Goal: Task Accomplishment & Management: Manage account settings

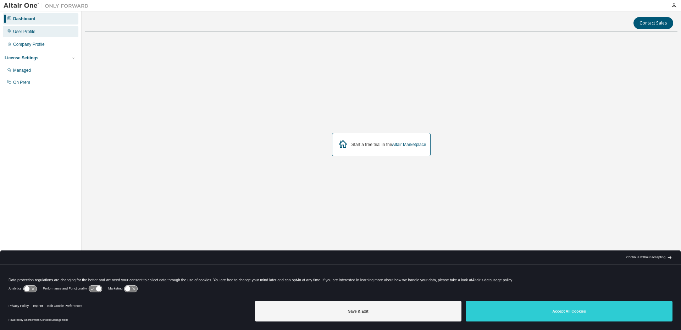
click at [32, 34] on div "User Profile" at bounding box center [41, 31] width 76 height 11
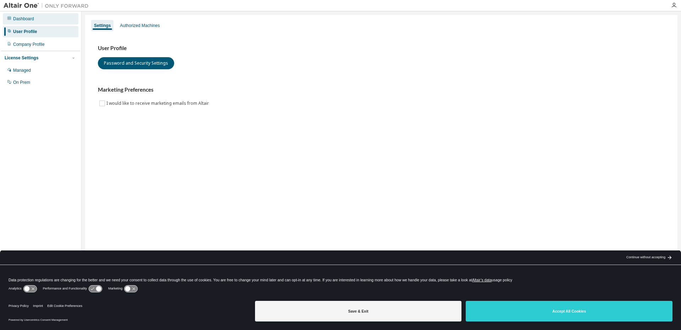
click at [16, 20] on div "Dashboard" at bounding box center [23, 19] width 21 height 6
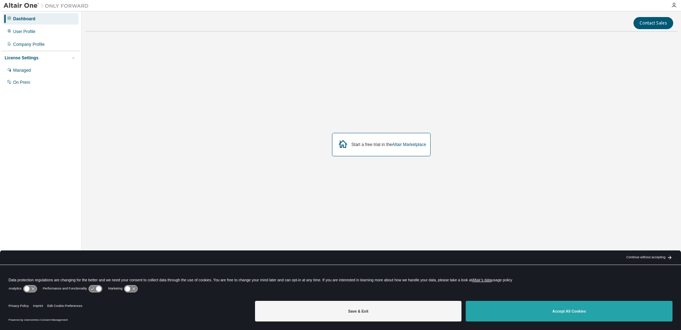
click at [543, 317] on button "Accept All Cookies" at bounding box center [569, 311] width 207 height 21
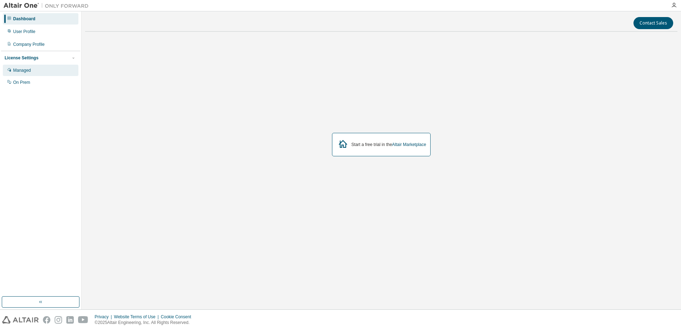
click at [31, 70] on div "Managed" at bounding box center [22, 70] width 18 height 6
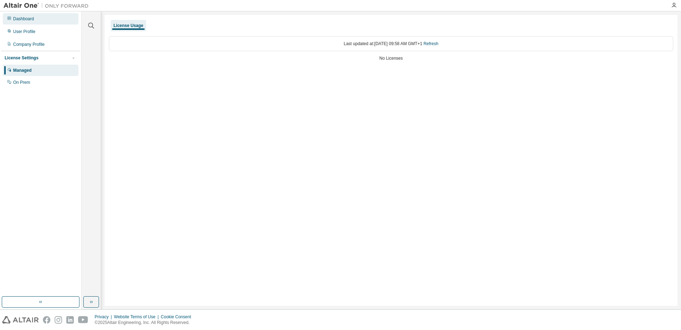
click at [49, 23] on div "Dashboard" at bounding box center [41, 18] width 76 height 11
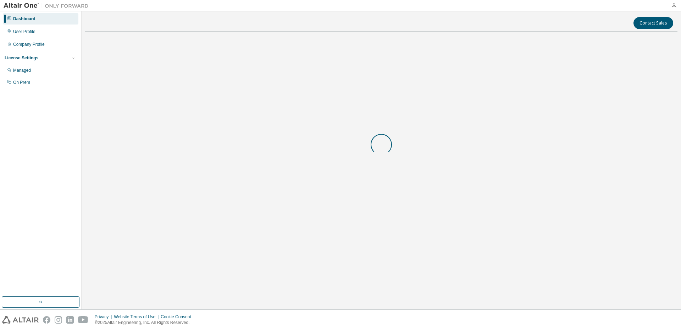
click at [675, 2] on icon "button" at bounding box center [674, 5] width 6 height 6
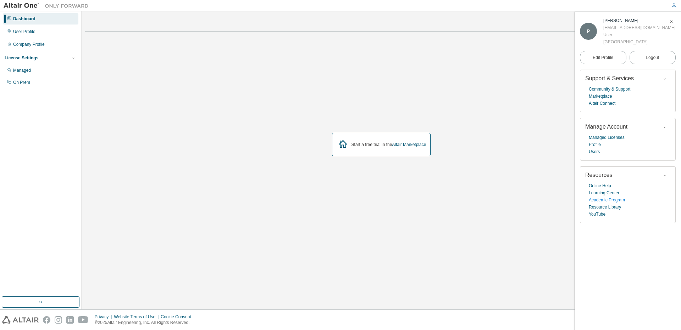
click at [605, 201] on link "Academic Program" at bounding box center [607, 199] width 36 height 7
click at [43, 73] on div "Managed" at bounding box center [41, 70] width 76 height 11
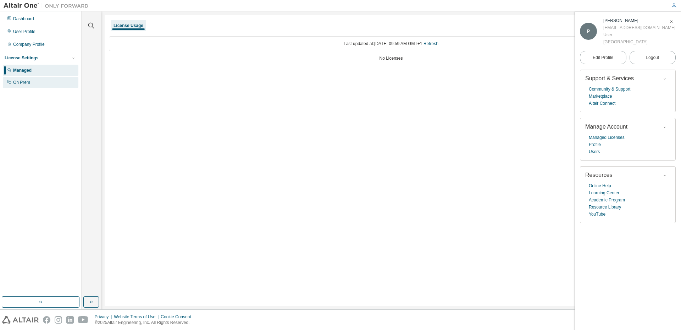
click at [46, 83] on div "On Prem" at bounding box center [41, 82] width 76 height 11
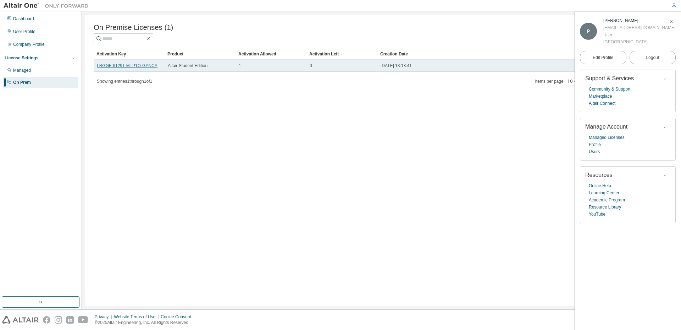
click at [126, 68] on link "LRGGF-6129T-MTP1O-GYNCA" at bounding box center [127, 65] width 61 height 5
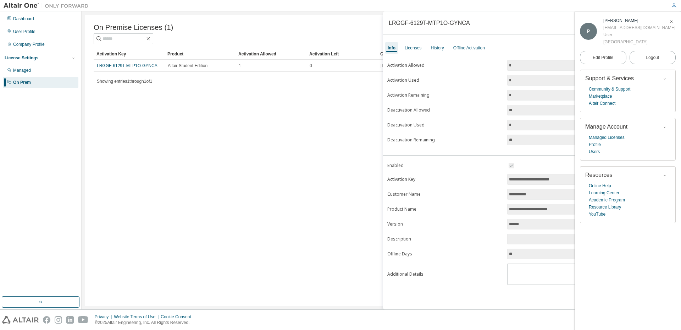
click at [671, 24] on span "button" at bounding box center [671, 21] width 7 height 11
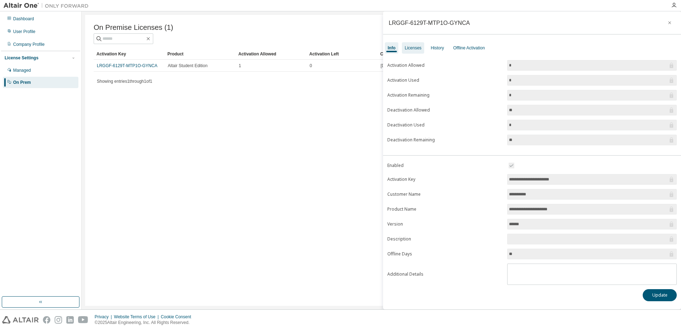
click at [415, 46] on div "Licenses" at bounding box center [413, 48] width 17 height 6
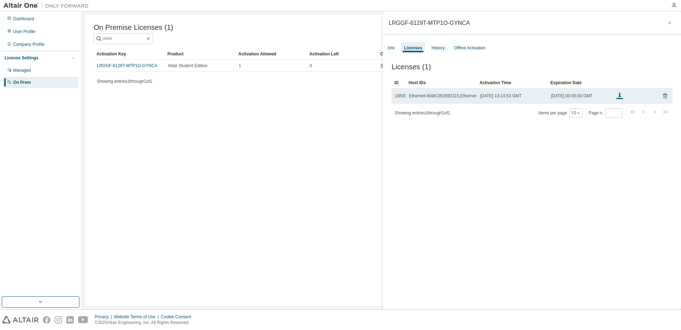
click at [664, 97] on icon at bounding box center [665, 96] width 2 height 2
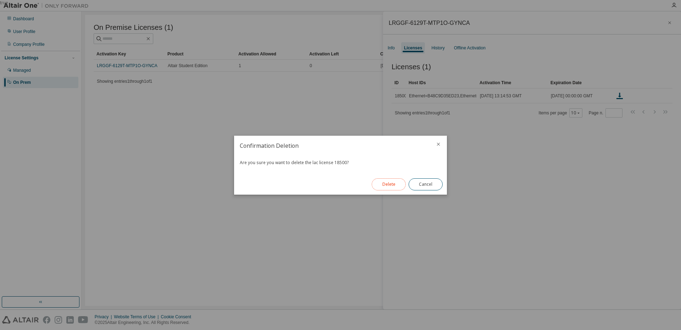
click at [392, 190] on button "Delete" at bounding box center [389, 184] width 34 height 12
click at [427, 187] on button "Close" at bounding box center [426, 184] width 34 height 12
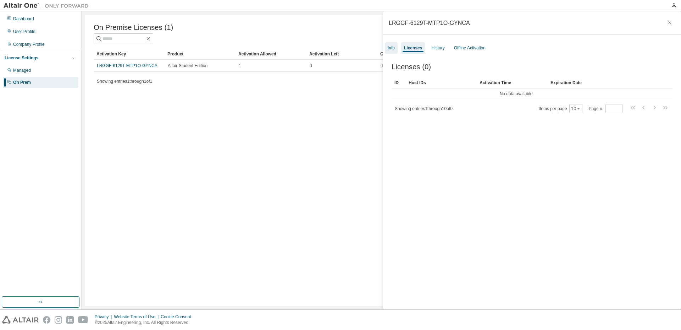
click at [392, 48] on div "Info" at bounding box center [391, 48] width 7 height 6
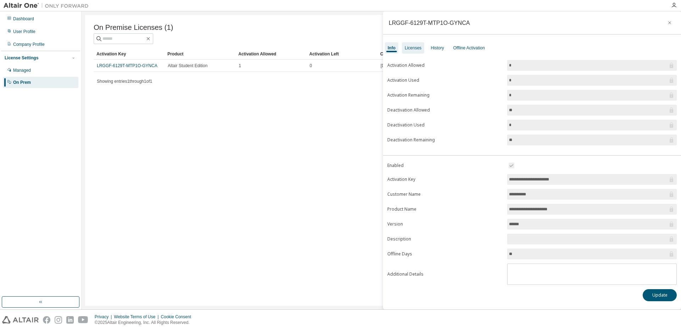
click at [415, 45] on div "Licenses" at bounding box center [413, 47] width 22 height 11
